Goal: Contribute content

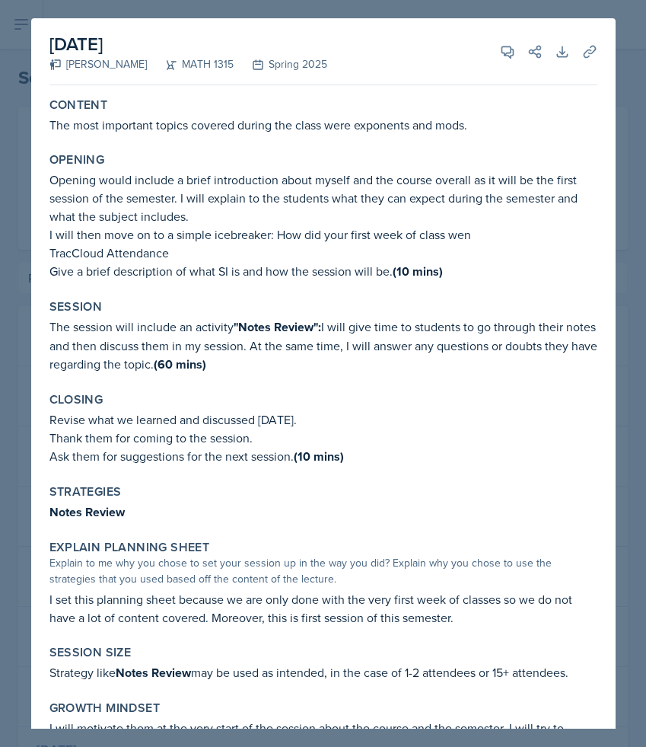
select select "a681a9dd-bef2-4d44-b64a-82040801c701"
select select "1bbcdf22-99f9-450b-9f19-770aad2fb55d"
select select "2"
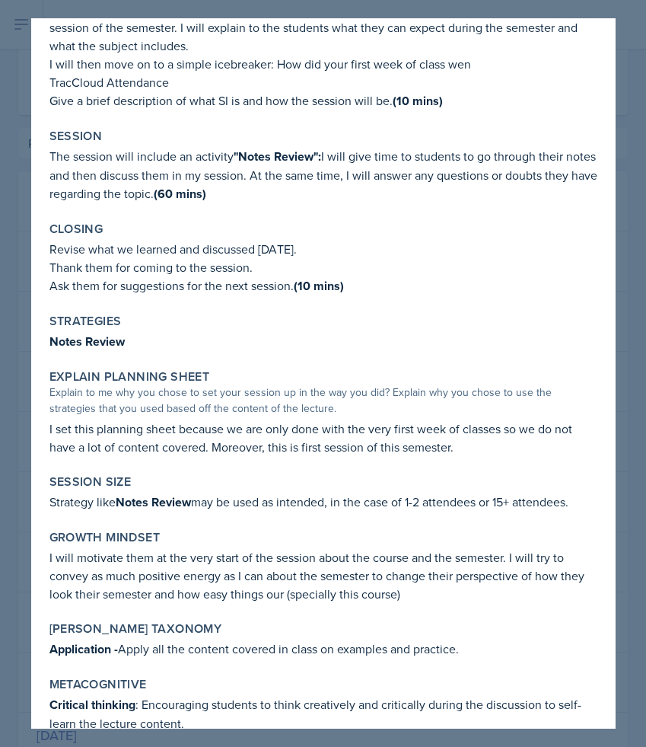
scroll to position [196, 0]
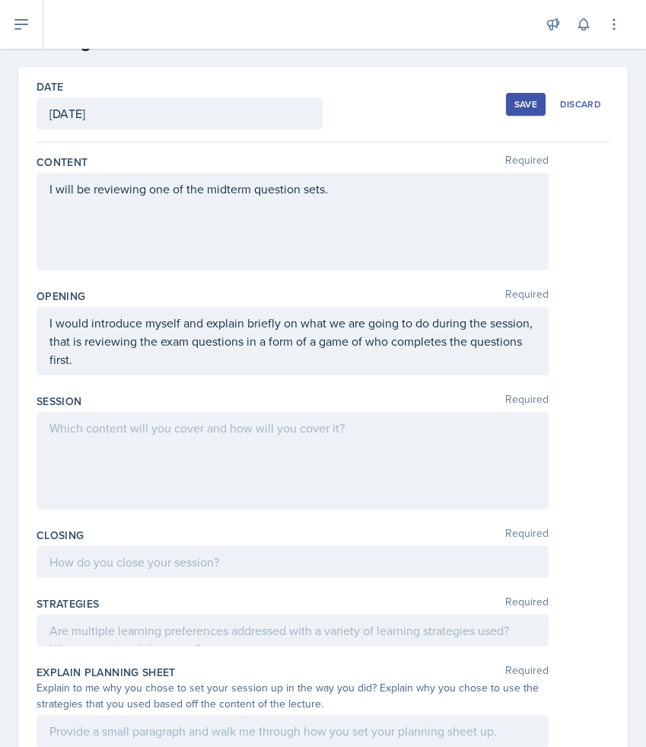
scroll to position [63, 0]
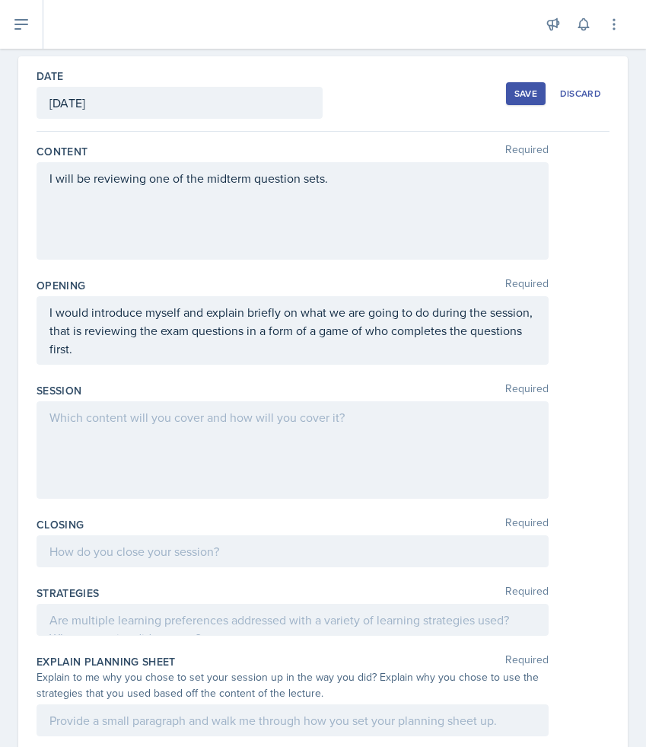
click at [202, 426] on p at bounding box center [292, 417] width 487 height 18
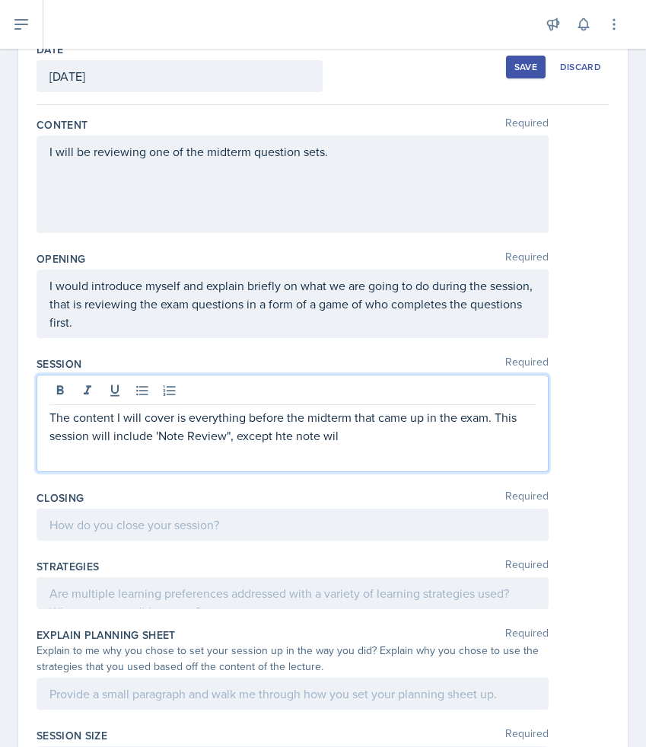
click at [285, 438] on p "The content I will cover is everything before the midterm that came up in the e…" at bounding box center [292, 426] width 487 height 37
click at [317, 437] on p "The content I will cover is everything before the midterm that came up in the e…" at bounding box center [292, 426] width 487 height 37
click at [349, 438] on p "The content I will cover is everything before the midterm that came up in the e…" at bounding box center [292, 426] width 487 height 37
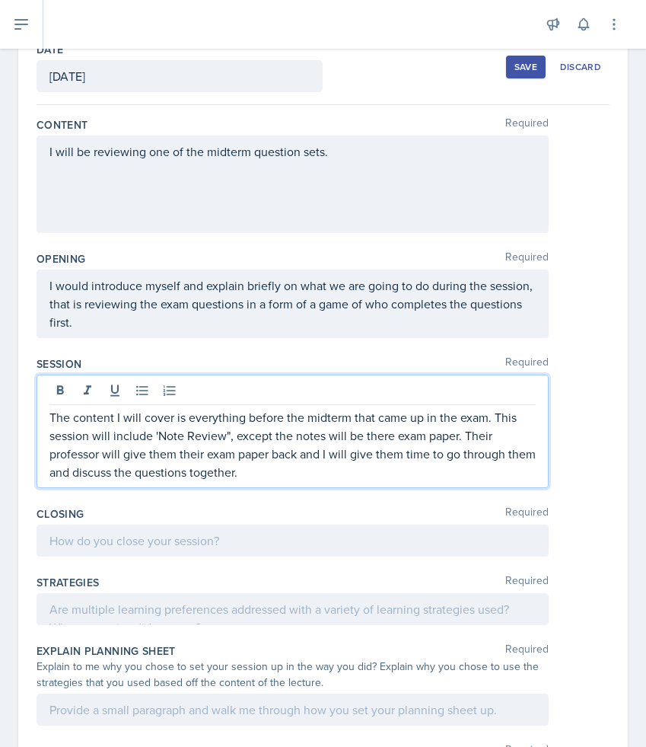
click at [383, 433] on p "The content I will cover is everything before the midterm that came up in the e…" at bounding box center [292, 444] width 487 height 73
click at [395, 439] on p "The content I will cover is everything before the midterm that came up in the e…" at bounding box center [292, 444] width 487 height 73
click at [473, 473] on p "The content I will cover is everything before the midterm that came up in the e…" at bounding box center [292, 444] width 487 height 73
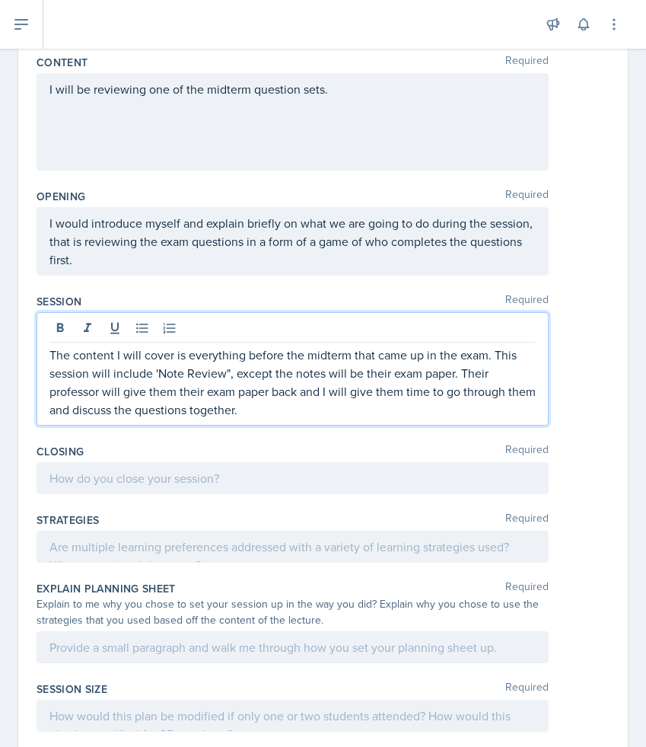
scroll to position [177, 0]
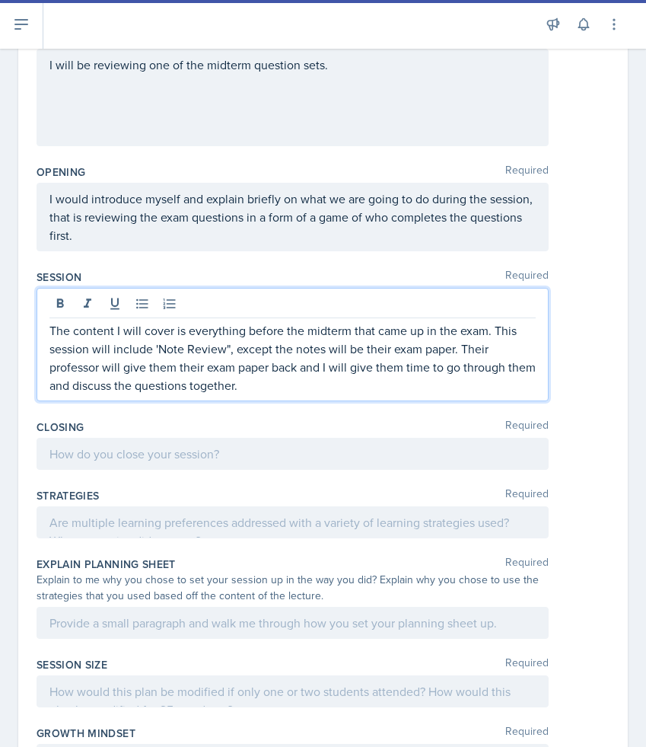
click at [469, 454] on div at bounding box center [293, 454] width 512 height 32
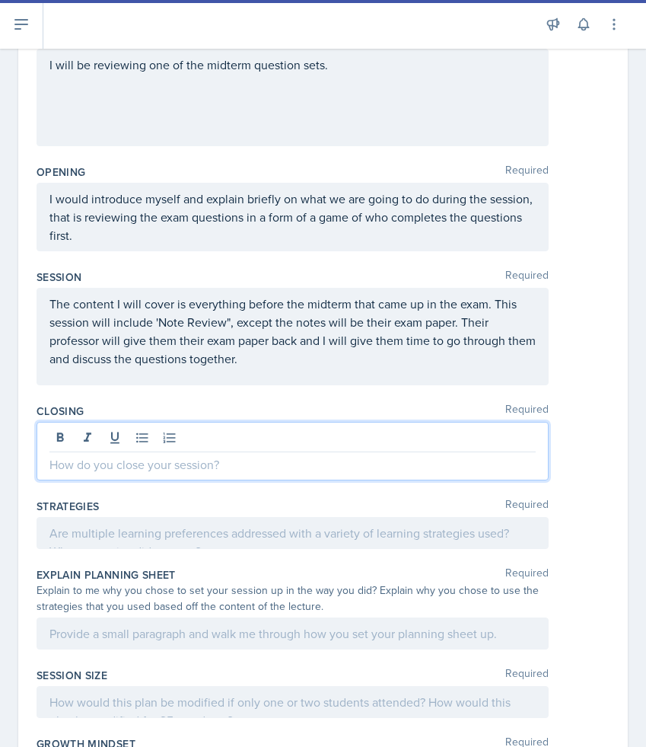
scroll to position [161, 0]
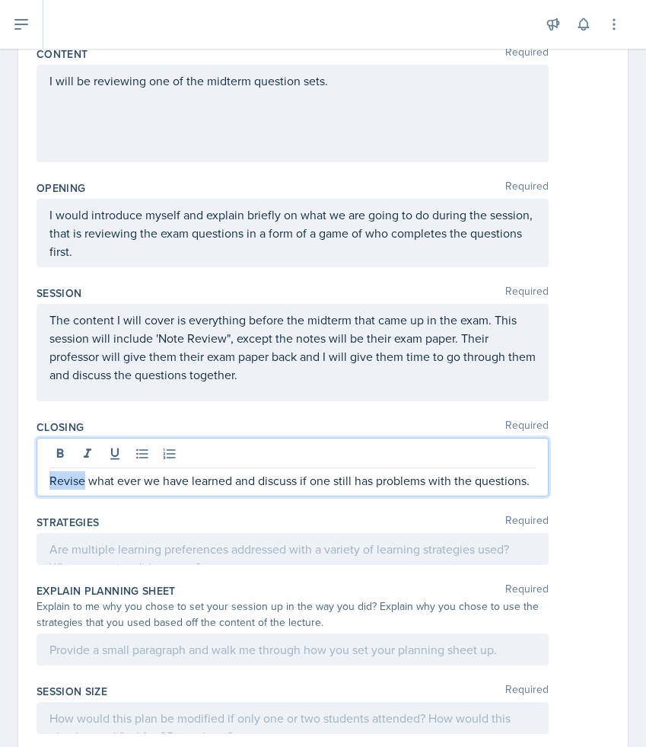
drag, startPoint x: 83, startPoint y: 482, endPoint x: 24, endPoint y: 482, distance: 59.4
click at [24, 482] on div "Date September 26th, 2025 September 2025 31 1 2 3 4 5 6 7 8 9 10 11 12 13 14 15…" at bounding box center [323, 461] width 610 height 1005
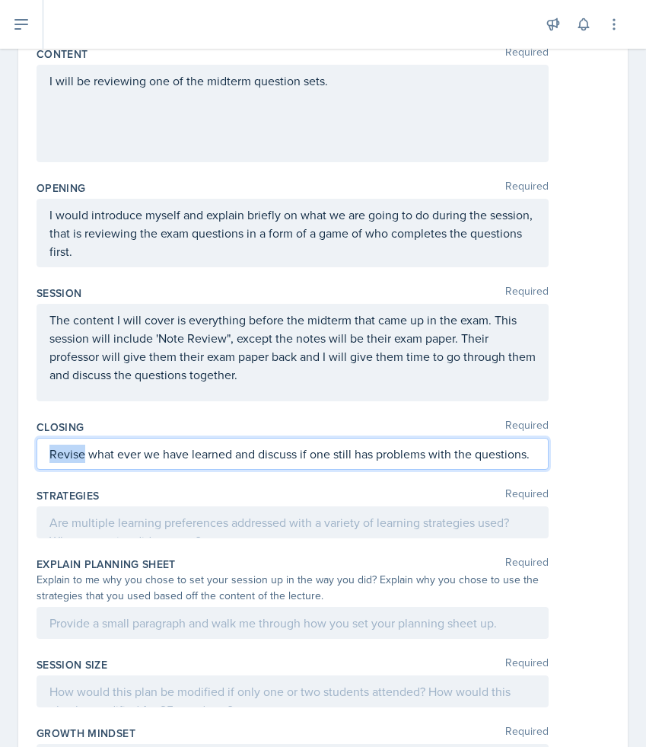
scroll to position [134, 0]
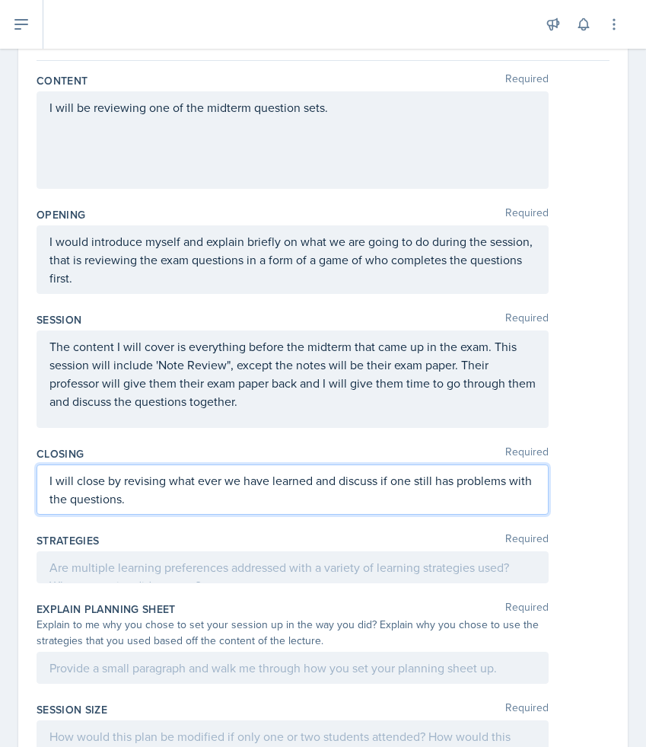
click at [377, 484] on p "I will close by revising what ever we have learned and discuss if one still has…" at bounding box center [292, 489] width 487 height 37
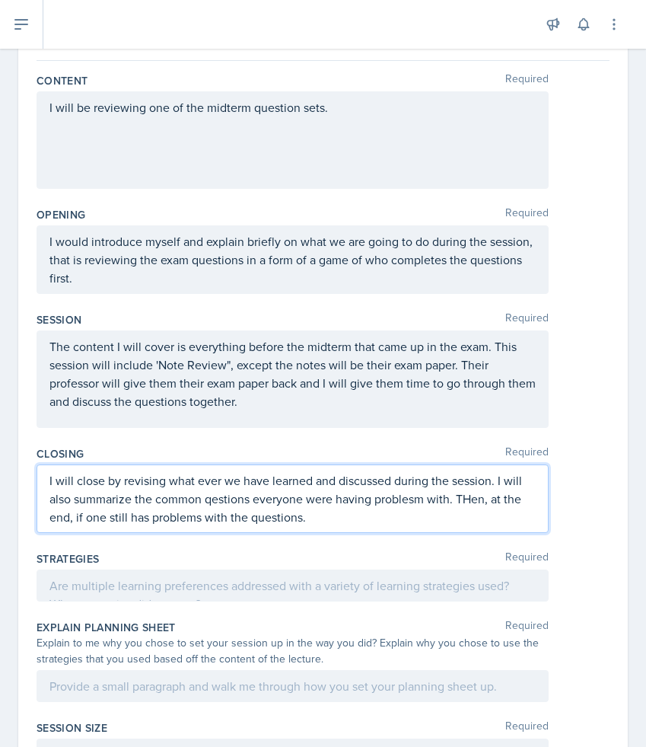
click at [202, 518] on p "I will close by revising what ever we have learned and discussed during the ses…" at bounding box center [292, 498] width 487 height 55
click at [302, 522] on p "I will close by revising what ever we have learned and discussed during the ses…" at bounding box center [292, 498] width 487 height 55
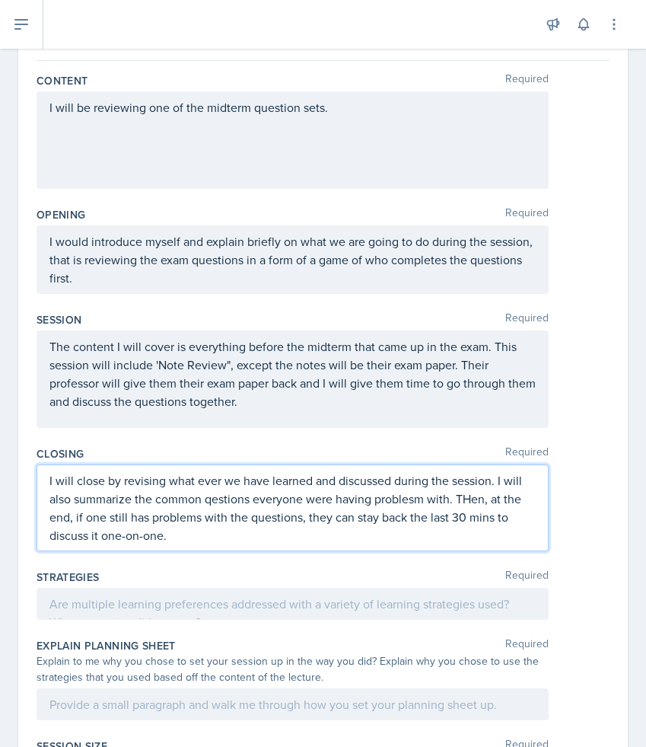
click at [214, 499] on p "I will close by revising what ever we have learned and discussed during the ses…" at bounding box center [292, 507] width 487 height 73
click at [425, 500] on p "I will close by revising what ever we have learned and discussed during the ses…" at bounding box center [292, 507] width 487 height 73
click at [479, 497] on p "I will close by revising what ever we have learned and discussed during the ses…" at bounding box center [292, 507] width 487 height 73
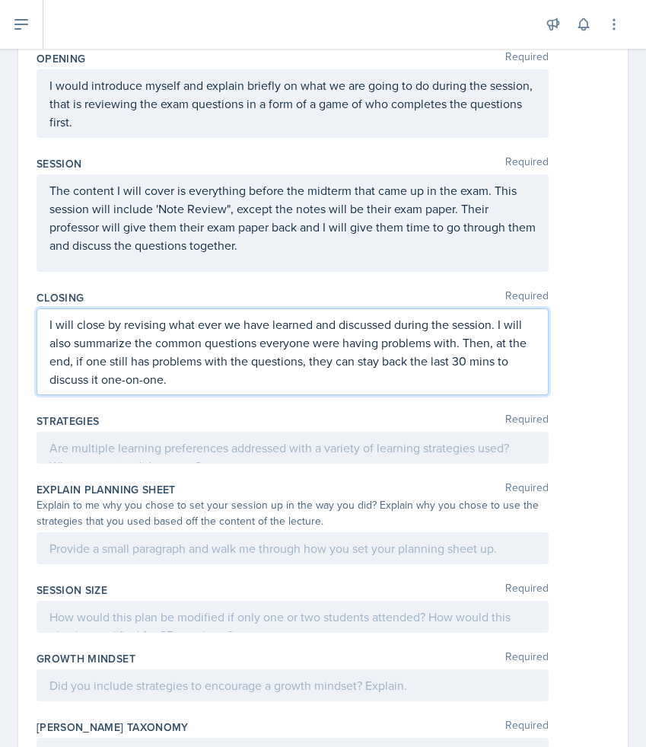
scroll to position [317, 0]
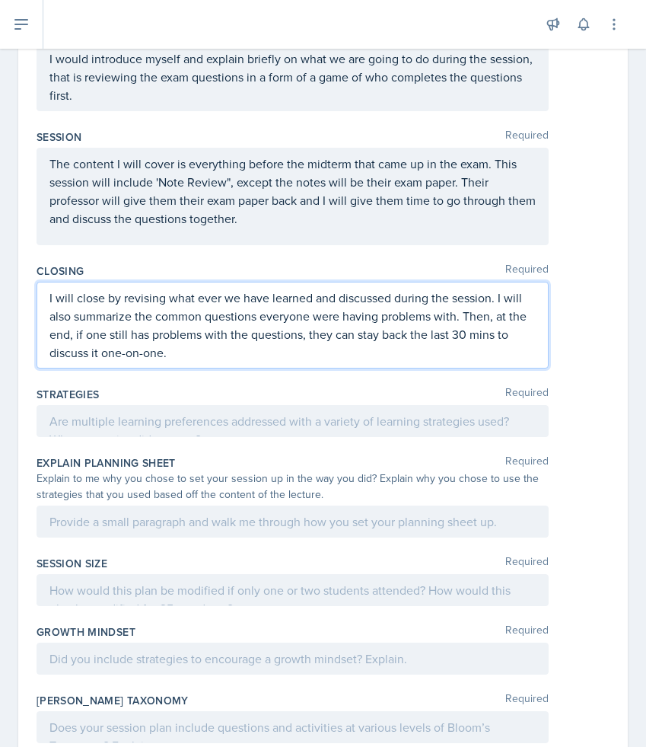
click at [409, 430] on p at bounding box center [292, 421] width 487 height 18
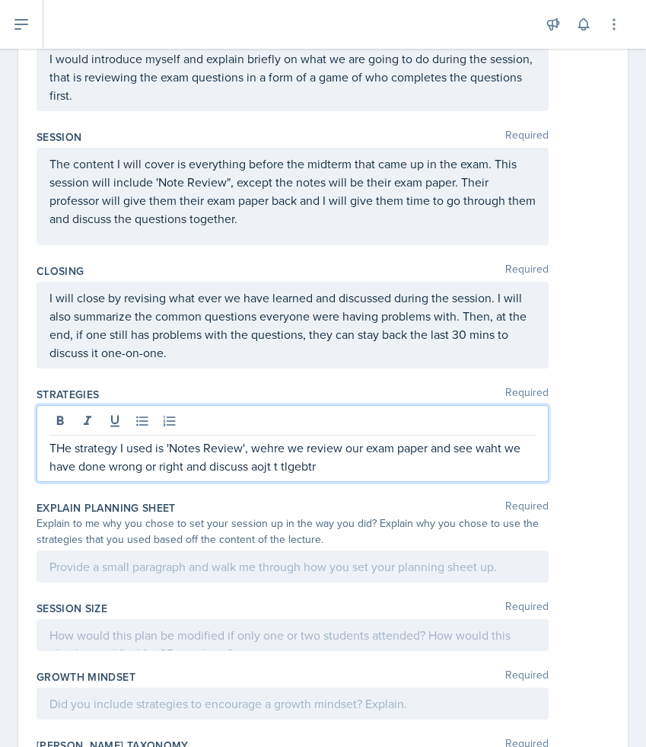
click at [64, 450] on p "THe strategy I used is 'Notes Review', wehre we review our exam paper and see w…" at bounding box center [292, 457] width 487 height 37
click at [272, 449] on p "The strategy I used is 'Notes Review', wehre we review our exam paper and see w…" at bounding box center [292, 457] width 487 height 37
click at [496, 448] on p "The strategy I used is 'Notes Review', where we review our exam paper and see w…" at bounding box center [292, 457] width 487 height 37
click at [273, 468] on p "The strategy I used is 'Notes Review', where we review our exam paper and see w…" at bounding box center [292, 457] width 487 height 37
drag, startPoint x: 468, startPoint y: 463, endPoint x: 410, endPoint y: 461, distance: 57.9
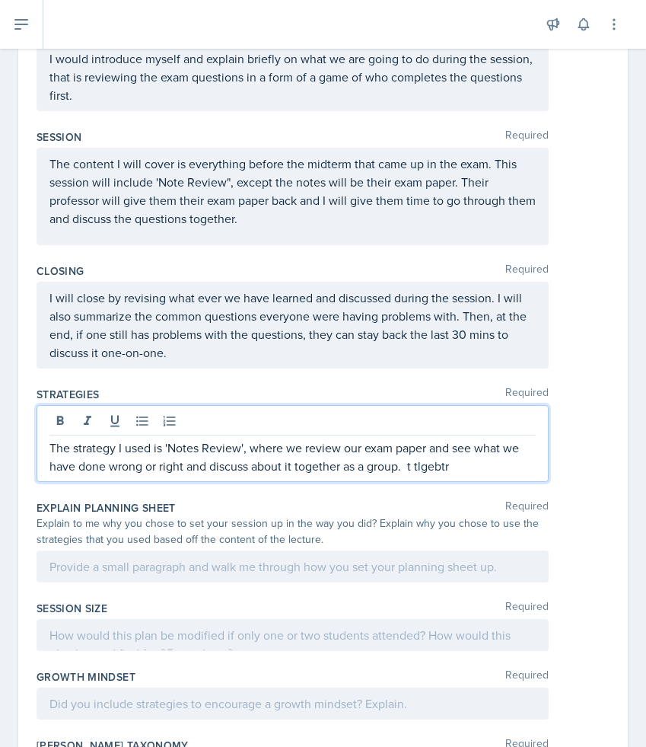
click at [410, 461] on p "The strategy I used is 'Notes Review', where we review our exam paper and see w…" at bounding box center [292, 457] width 487 height 37
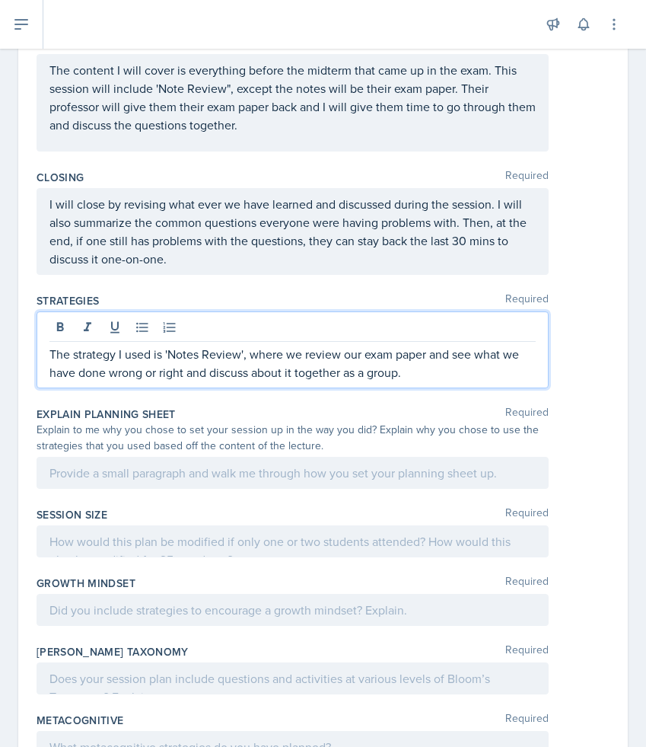
click at [420, 477] on p at bounding box center [292, 473] width 487 height 18
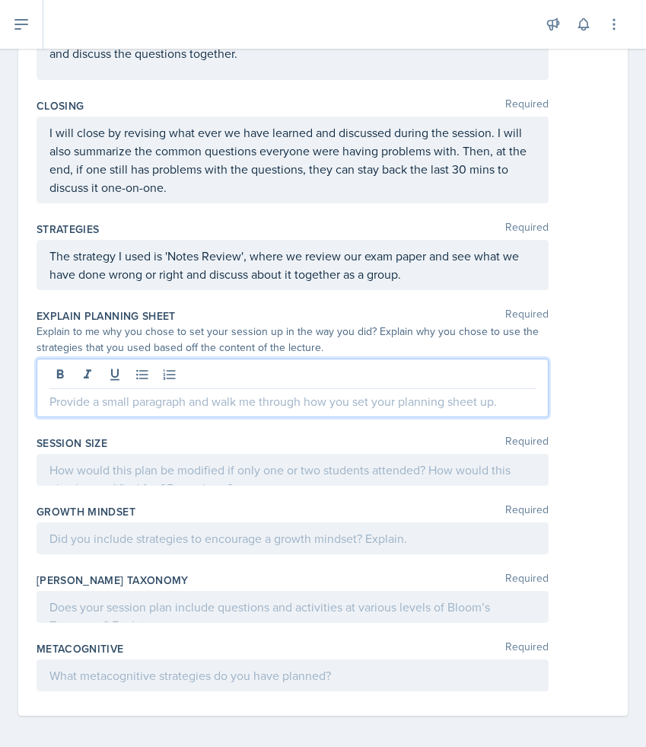
scroll to position [487, 0]
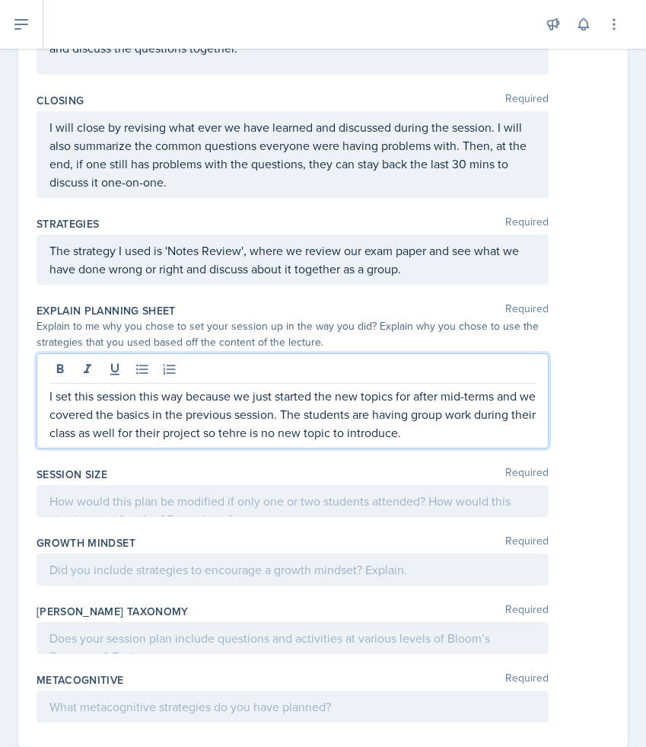
click at [260, 433] on p "I set this session this way because we just started the new topics for after mi…" at bounding box center [292, 414] width 487 height 55
click at [474, 433] on p "I set this session this way because we just started the new topics for after mi…" at bounding box center [292, 414] width 487 height 55
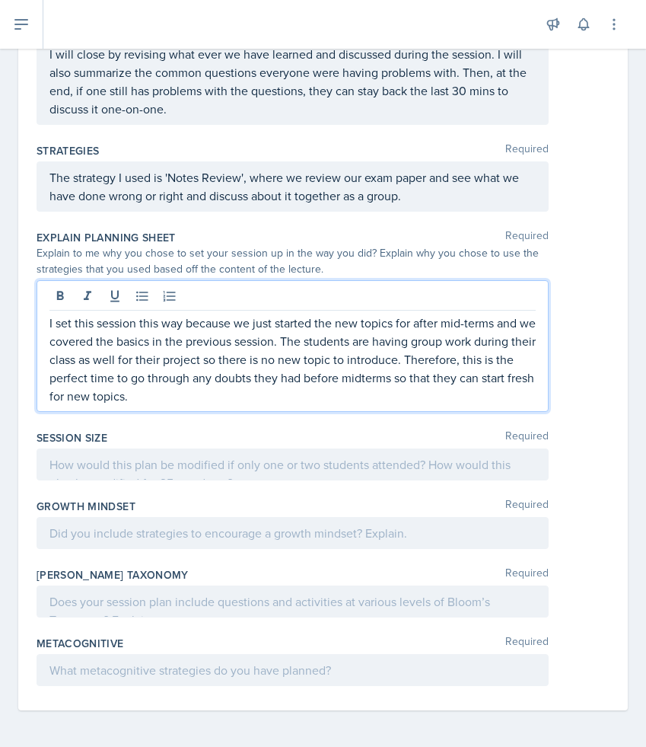
click at [481, 461] on p at bounding box center [292, 464] width 487 height 18
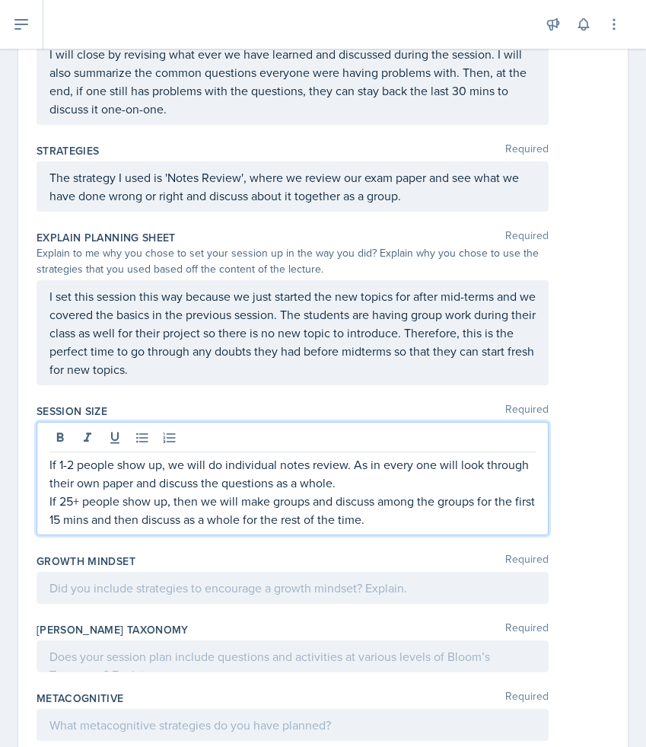
scroll to position [615, 0]
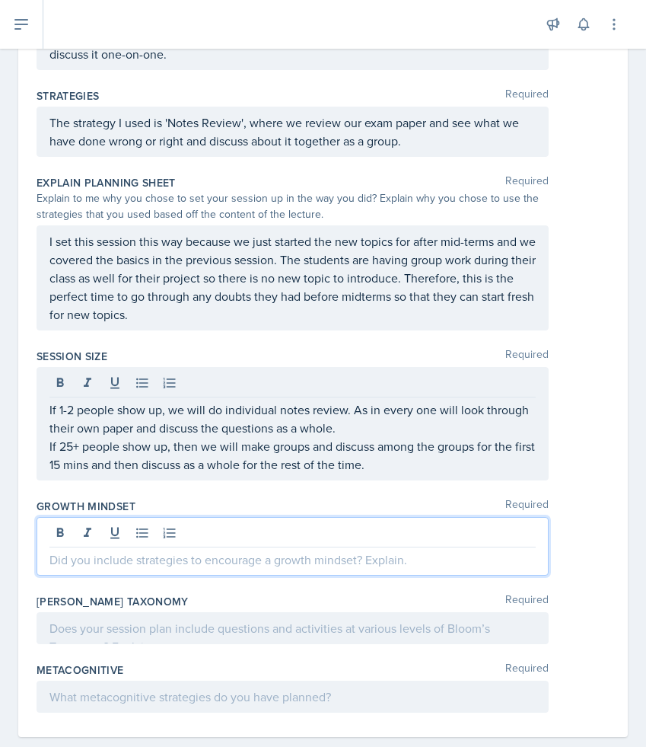
click at [409, 551] on p at bounding box center [292, 560] width 487 height 18
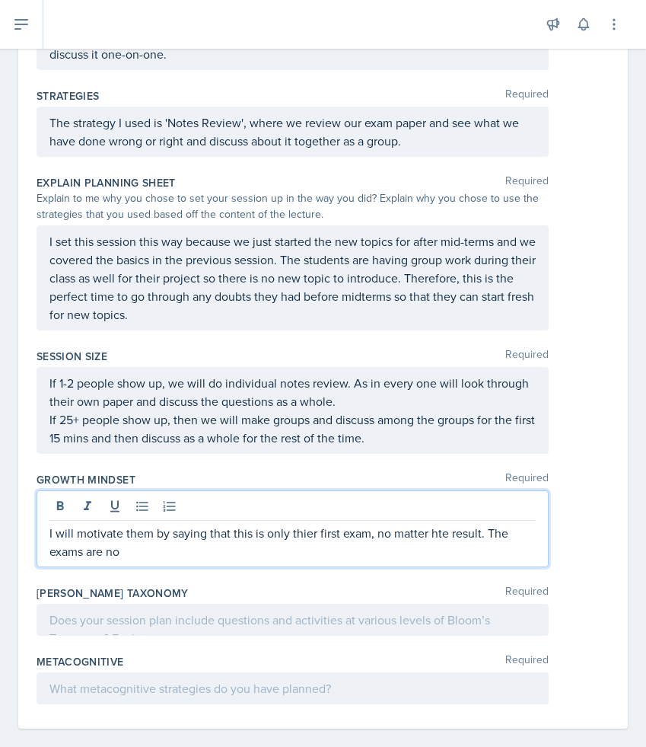
click at [447, 530] on p "I will motivate them by saying that this is only thier first exam, no matter ht…" at bounding box center [292, 542] width 487 height 37
click at [455, 559] on p "I will motivate them by saying that this is only thier first exam, no matter th…" at bounding box center [292, 542] width 487 height 37
click at [307, 535] on p "I will motivate them by saying that this is only thier first exam, no matter th…" at bounding box center [292, 542] width 487 height 37
click at [318, 547] on p "I will motivate them by saying that this is only their first exam, no matter th…" at bounding box center [292, 542] width 487 height 37
click at [217, 551] on p "I will motivate them by saying that this is only their first exam, no matter th…" at bounding box center [292, 542] width 487 height 37
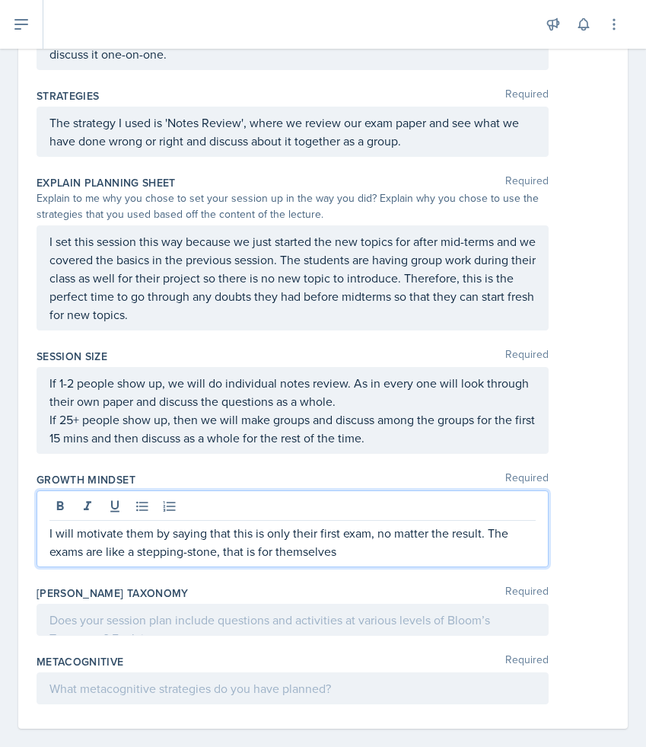
click at [365, 556] on p "I will motivate them by saying that this is only their first exam, no matter th…" at bounding box center [292, 542] width 487 height 37
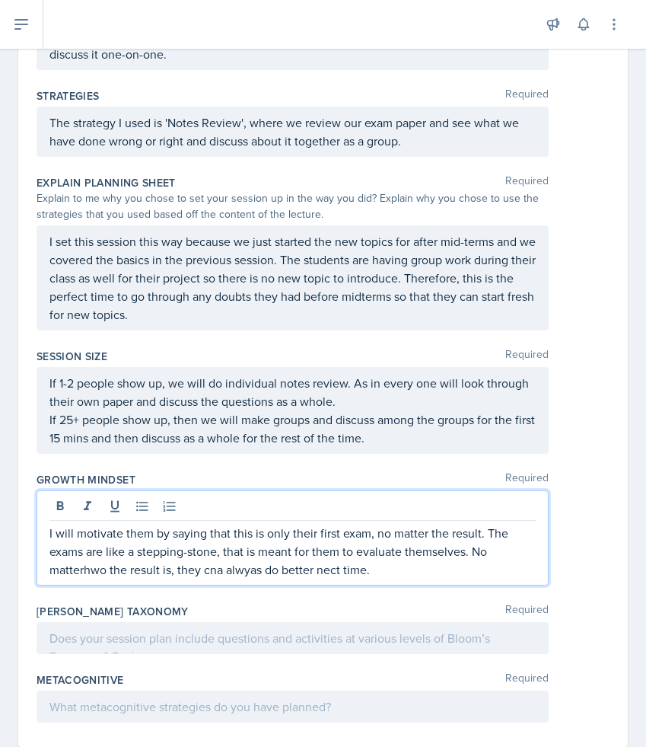
click at [336, 568] on p "I will motivate them by saying that this is only their first exam, no matter th…" at bounding box center [292, 551] width 487 height 55
click at [253, 572] on p "I will motivate them by saying that this is only their first exam, no matter th…" at bounding box center [292, 551] width 487 height 55
click at [224, 568] on p "I will motivate them by saying that this is only their first exam, no matter th…" at bounding box center [292, 551] width 487 height 55
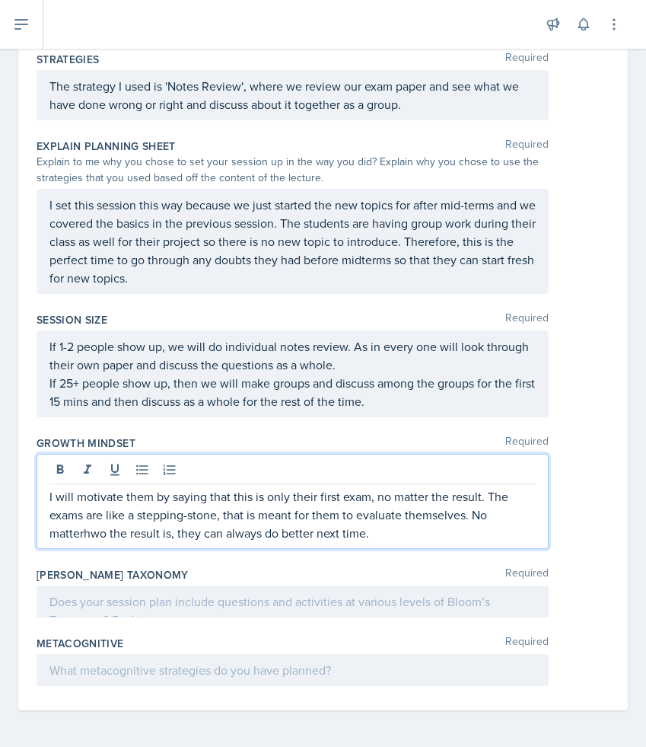
click at [82, 535] on p "I will motivate them by saying that this is only their first exam, no matter th…" at bounding box center [292, 514] width 487 height 55
click at [65, 533] on p "I will motivate them by saying that this is only their first exam, no matter th…" at bounding box center [292, 514] width 487 height 55
click at [225, 610] on div at bounding box center [293, 602] width 512 height 32
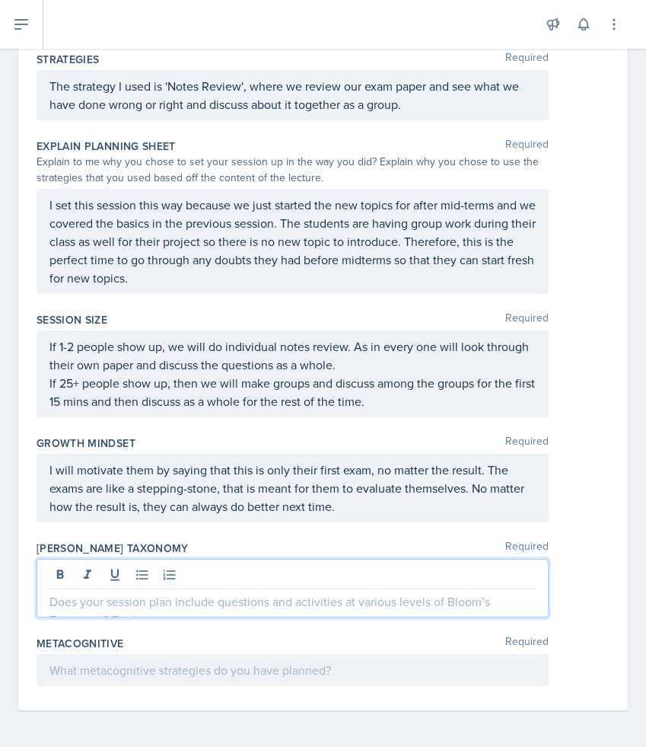
scroll to position [625, 0]
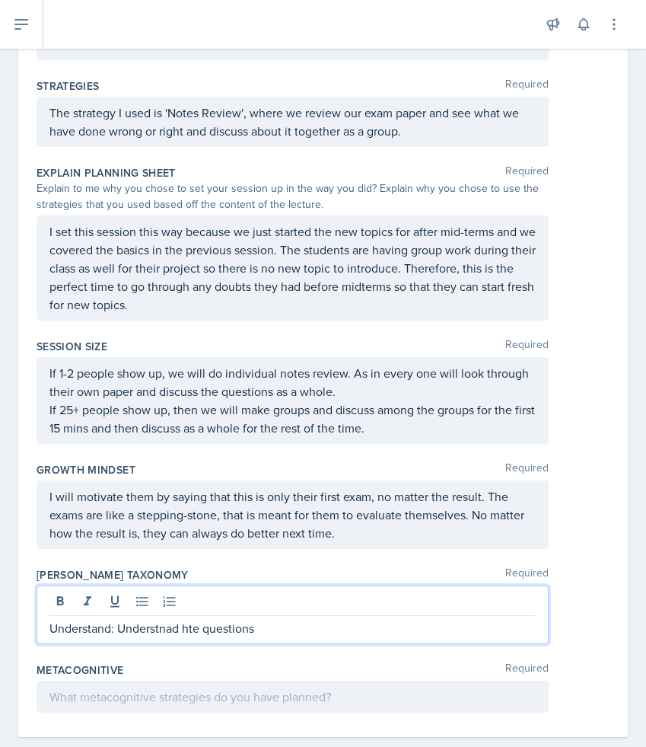
click at [168, 633] on p "Understand: Understnad hte questions" at bounding box center [292, 628] width 487 height 18
click at [209, 629] on p "Understand: Understanding hte questions" at bounding box center [292, 628] width 487 height 18
click at [306, 630] on p "Understand: Understanding the questions" at bounding box center [292, 628] width 487 height 18
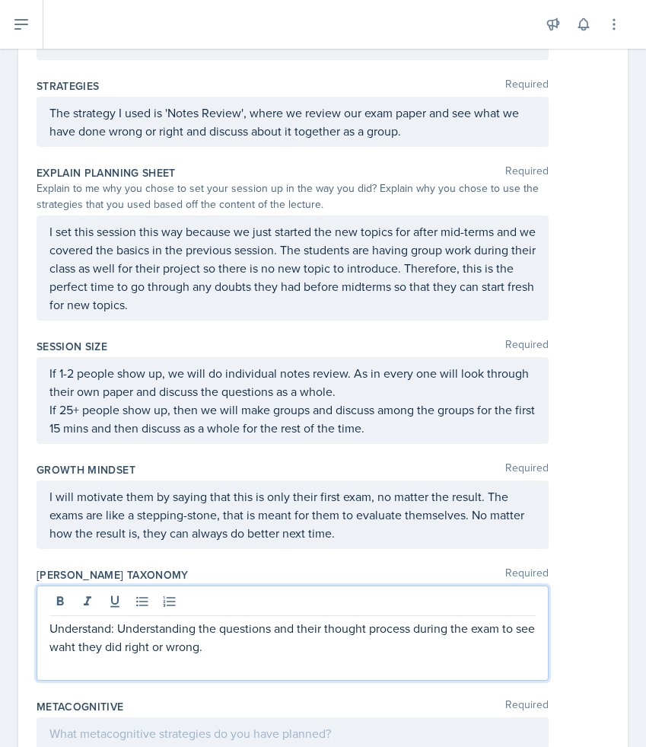
click at [88, 646] on p "Understand: Understanding the questions and their thought process during the ex…" at bounding box center [292, 637] width 487 height 37
click at [252, 648] on p "Understand: Understanding the questions and their thought process during the ex…" at bounding box center [292, 637] width 487 height 37
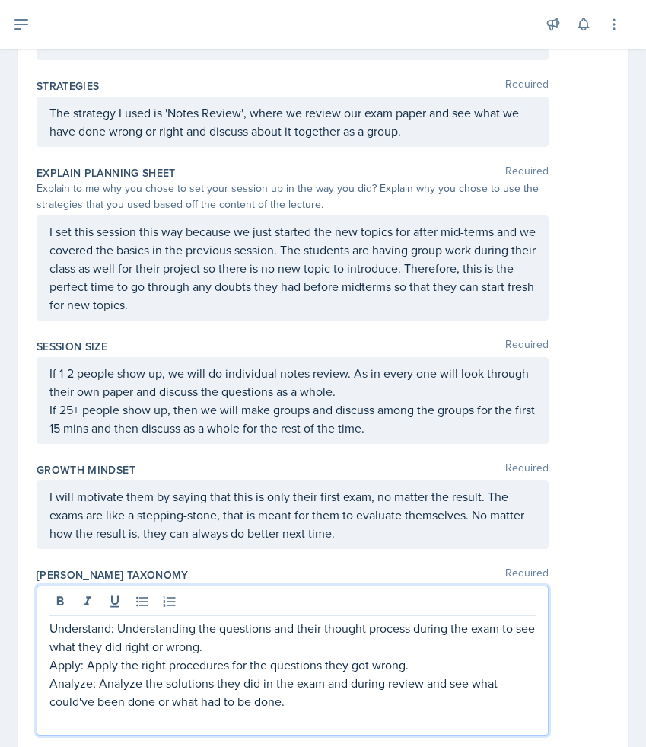
click at [461, 717] on p at bounding box center [292, 719] width 487 height 18
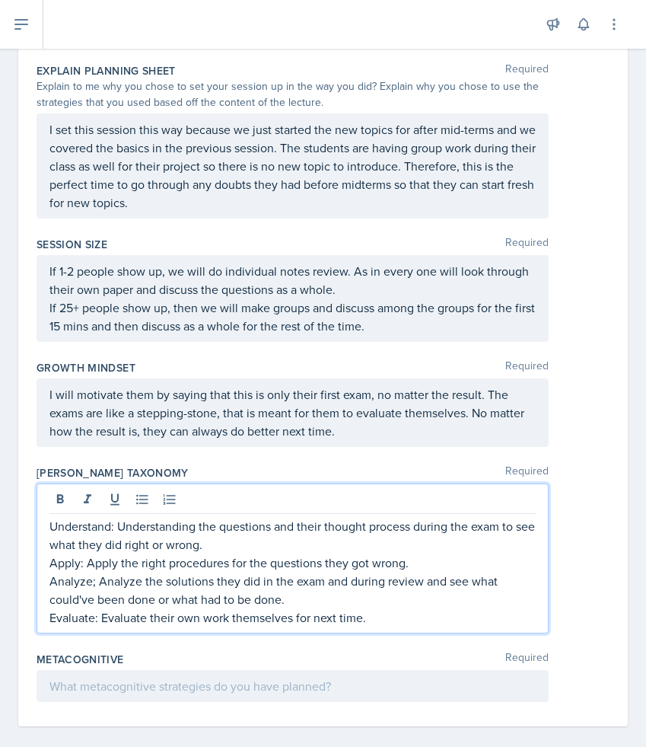
scroll to position [743, 0]
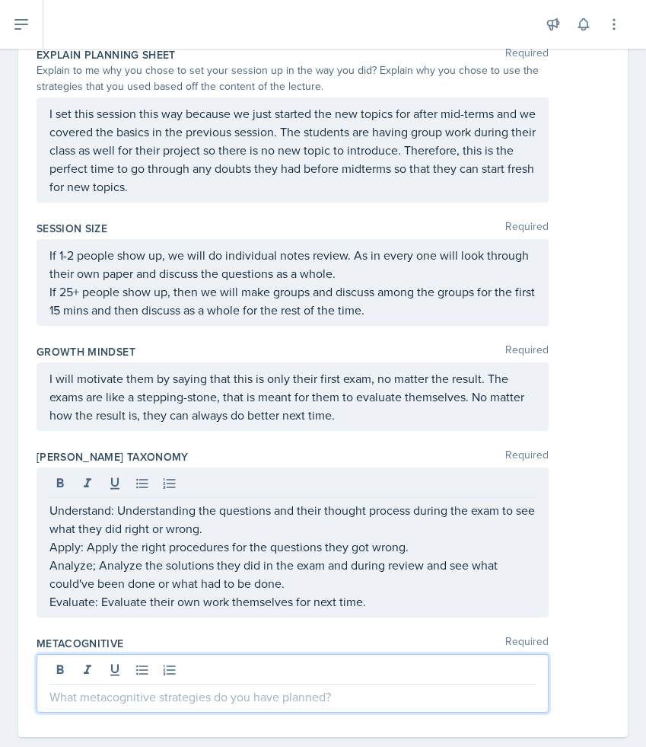
click at [279, 688] on p at bounding box center [292, 697] width 487 height 18
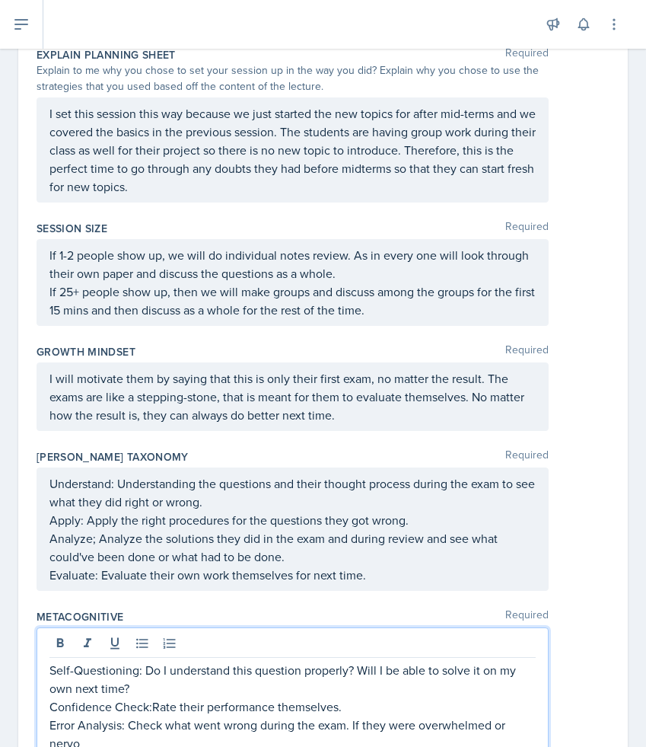
scroll to position [752, 0]
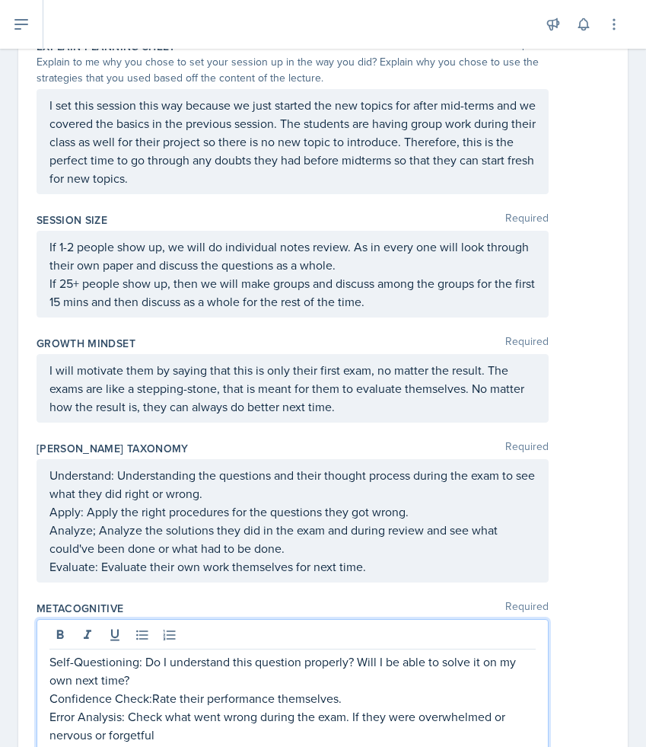
click at [510, 711] on p "Error Analysis: Check what went wrong during the exam. If they were overwhelmed…" at bounding box center [292, 725] width 487 height 37
click at [108, 736] on p "Error Analysis: Check what went wrong during the exam. If they were overwhelmed…" at bounding box center [292, 725] width 487 height 37
click at [163, 739] on p "Error Analysis: Check what went wrong during the exam. If they were overwhelmed…" at bounding box center [292, 725] width 487 height 37
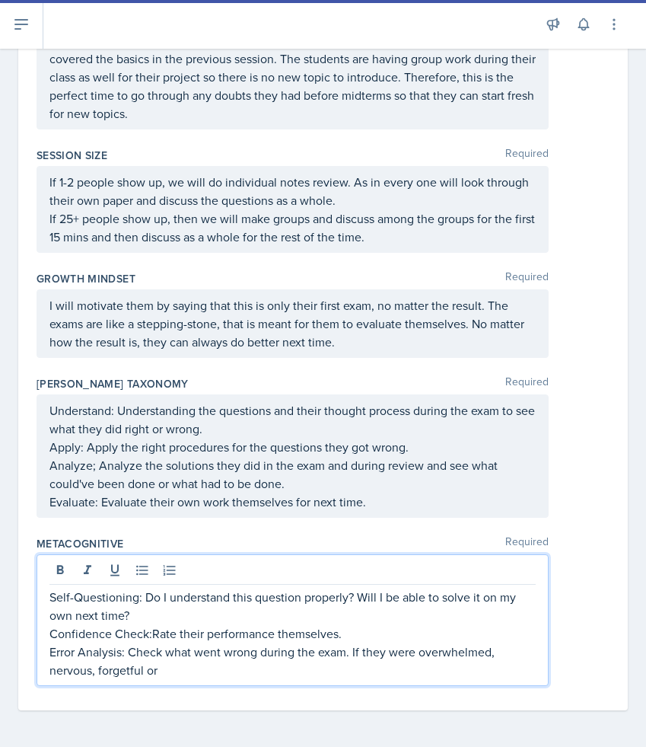
click at [355, 650] on p "Error Analysis: Check what went wrong during the exam. If they were overwhelmed…" at bounding box center [292, 661] width 487 height 37
click at [356, 666] on p "Error Analysis: Check what went wrong during the exam; if they were overwhelmed…" at bounding box center [292, 661] width 487 height 37
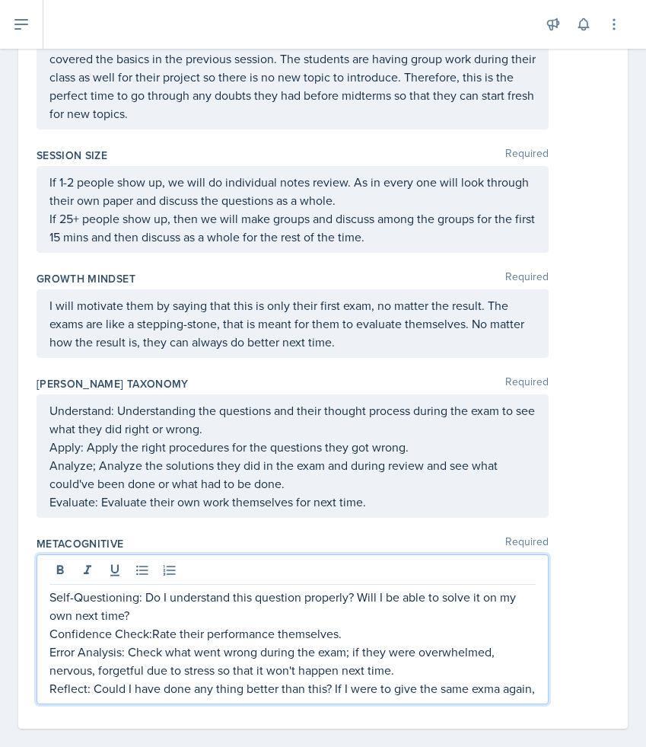
scroll to position [835, 0]
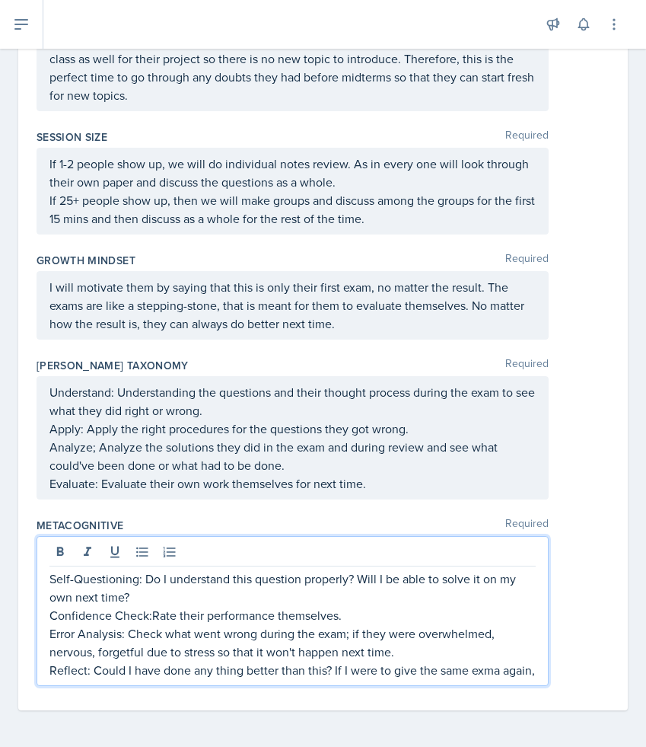
click at [490, 671] on p "Reflect: Could I have done any thing better than this? If I were to give the sa…" at bounding box center [292, 670] width 487 height 18
click at [535, 674] on p "Reflect: Could I have done any thing better than this? If I were to give the sa…" at bounding box center [292, 670] width 487 height 18
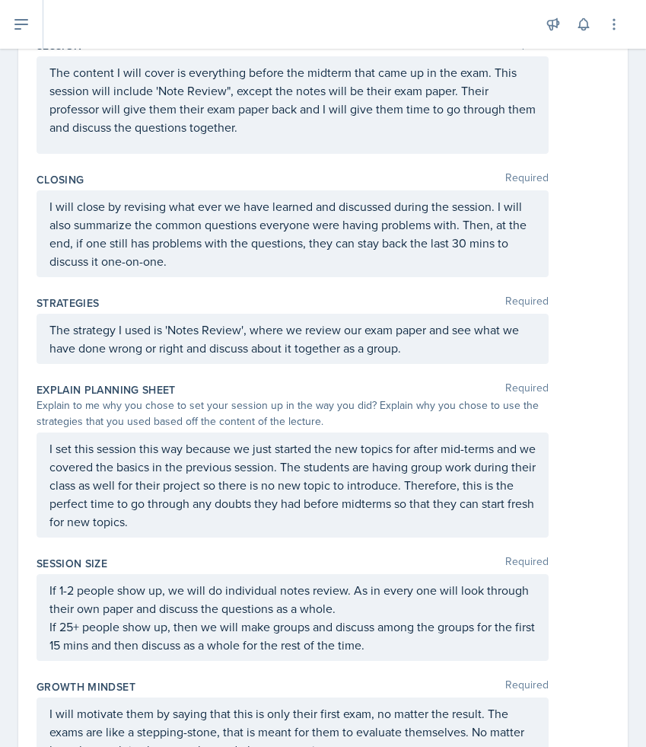
scroll to position [0, 0]
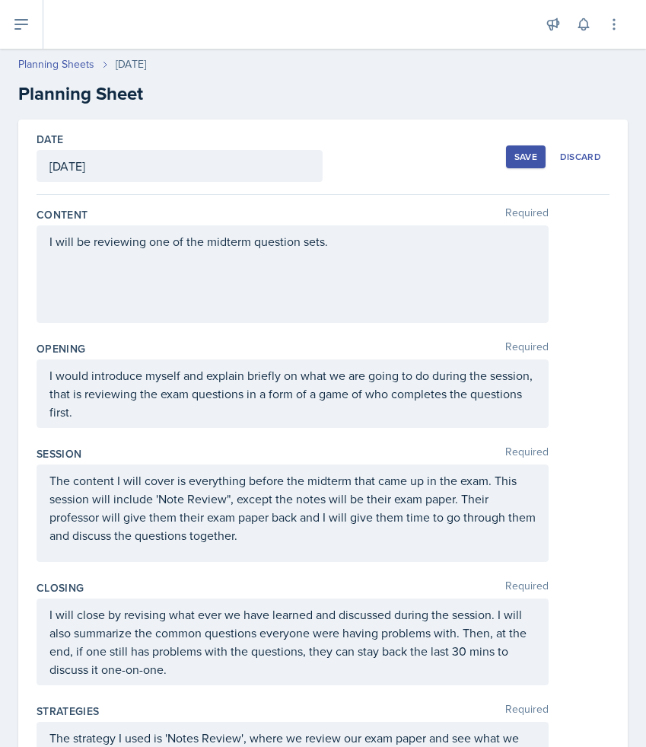
click at [401, 250] on div "I will be reviewing one of the midterm question sets." at bounding box center [293, 273] width 512 height 97
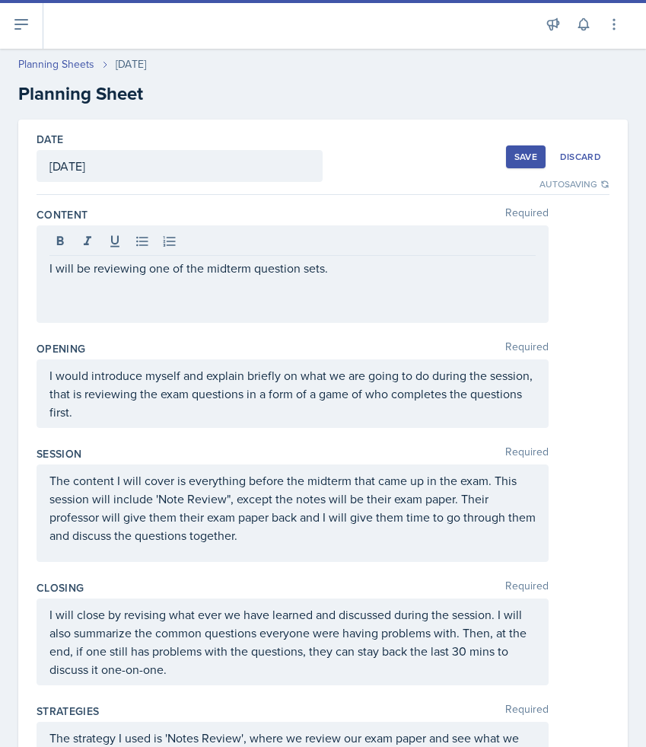
click at [532, 158] on div "Save" at bounding box center [526, 157] width 23 height 12
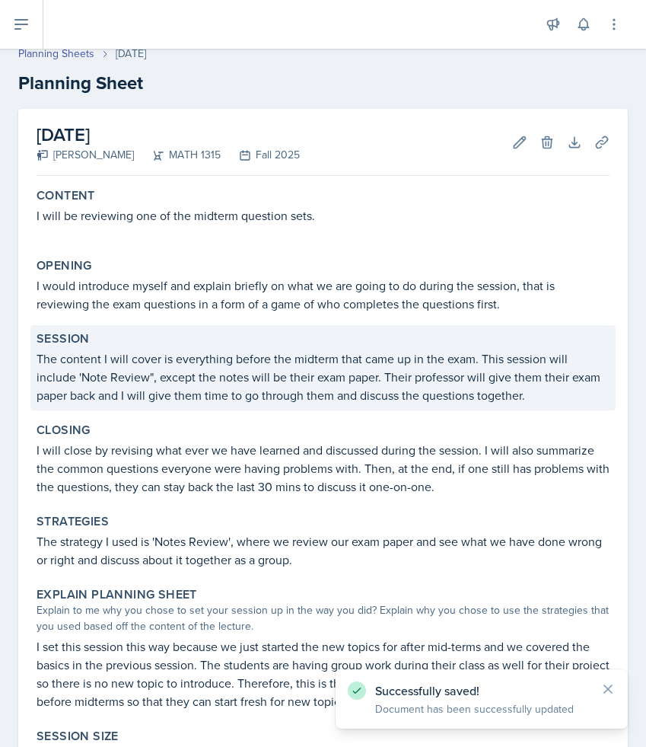
scroll to position [14, 0]
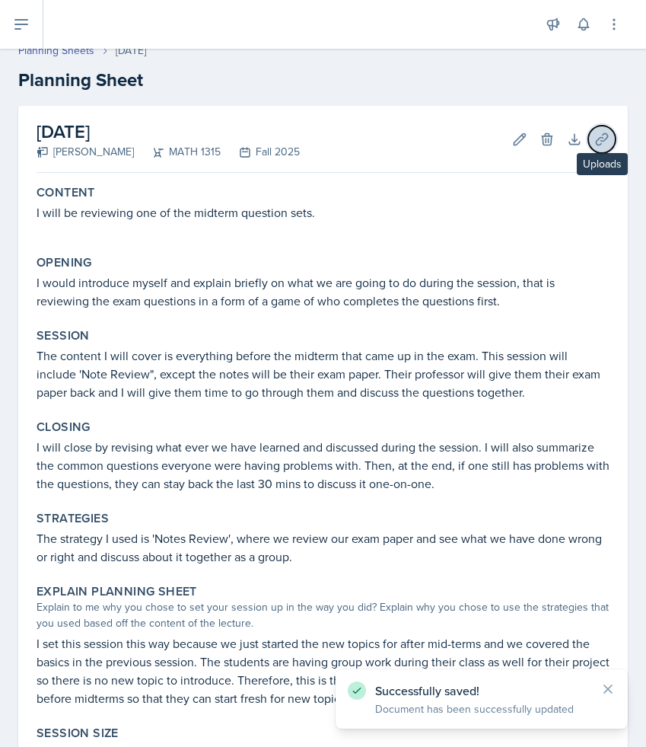
click at [601, 139] on icon at bounding box center [601, 138] width 11 height 11
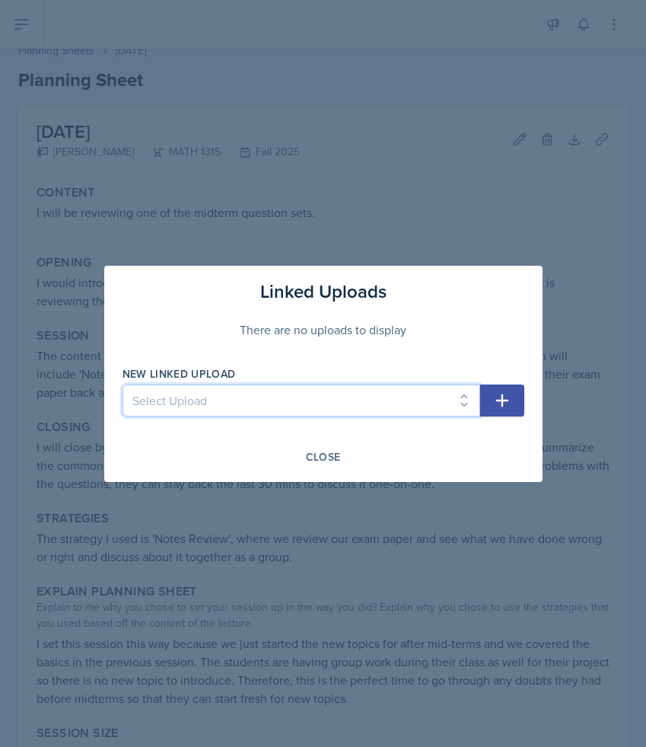
click at [462, 395] on select "Select Upload" at bounding box center [302, 401] width 358 height 32
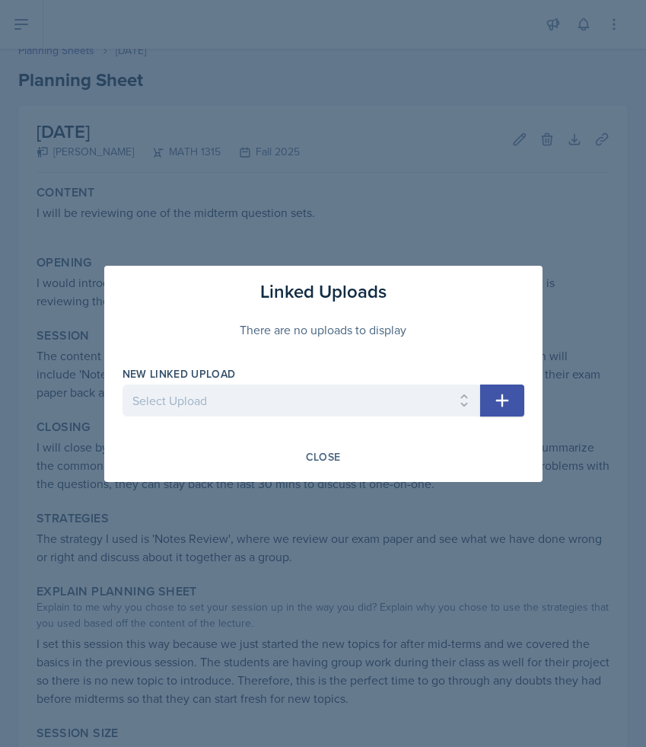
click at [512, 409] on button "button" at bounding box center [502, 401] width 44 height 32
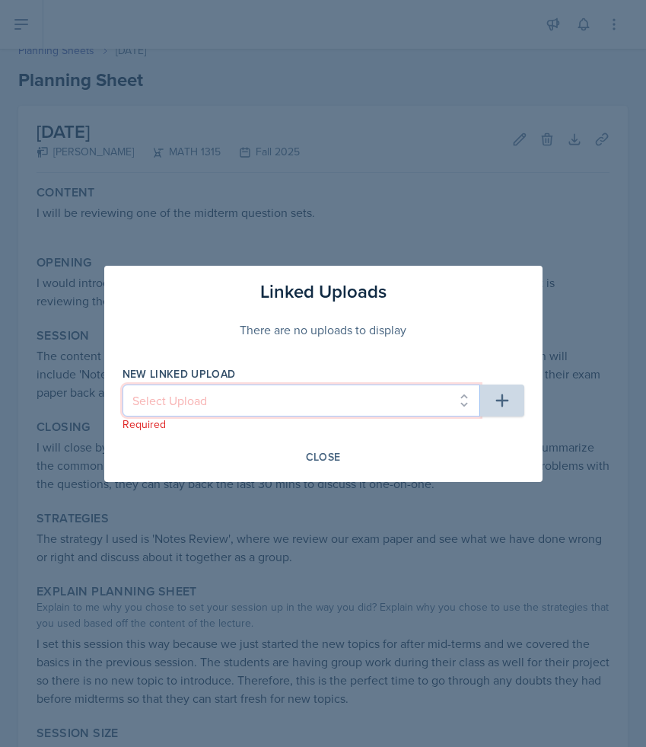
click at [424, 396] on select "Select Upload" at bounding box center [302, 401] width 358 height 32
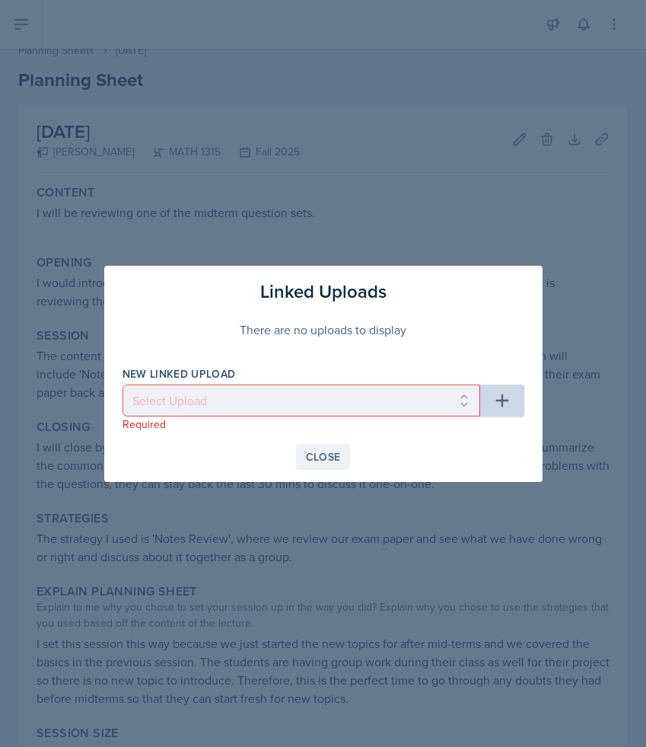
click at [327, 452] on div "Close" at bounding box center [323, 457] width 35 height 12
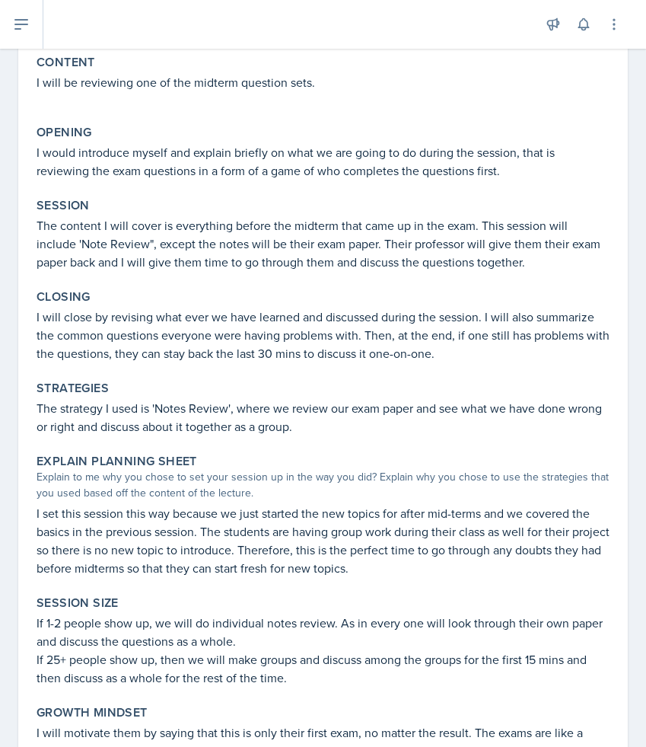
scroll to position [573, 0]
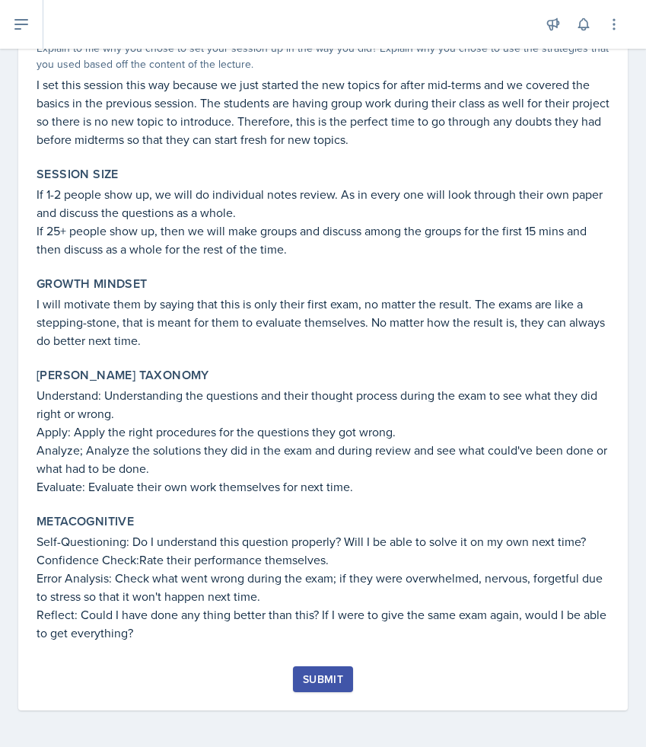
click at [343, 678] on button "Submit" at bounding box center [323, 679] width 60 height 26
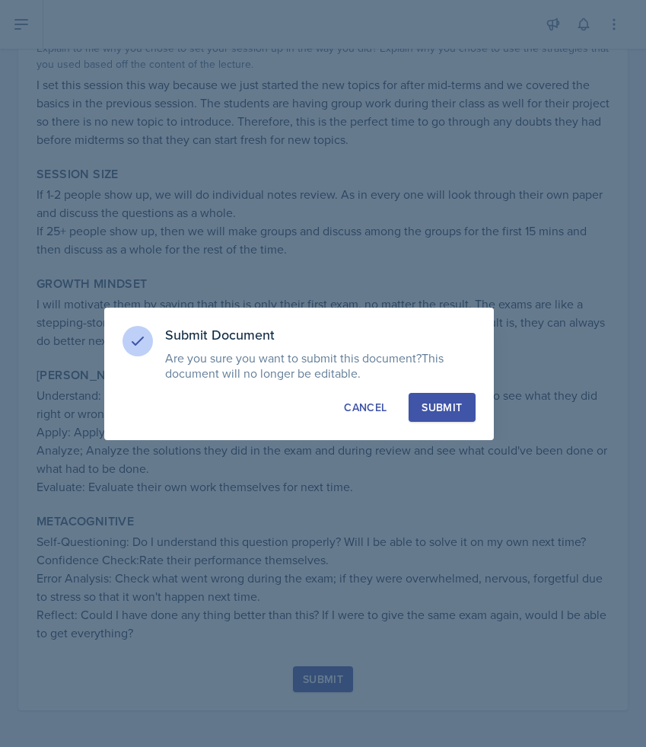
click at [454, 402] on div "Submit" at bounding box center [442, 407] width 40 height 15
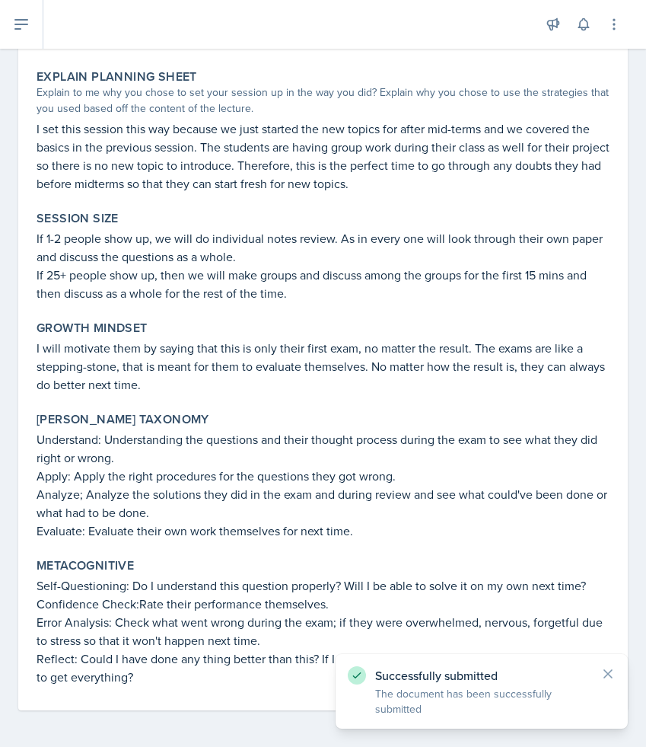
scroll to position [528, 0]
